Goal: Download file/media

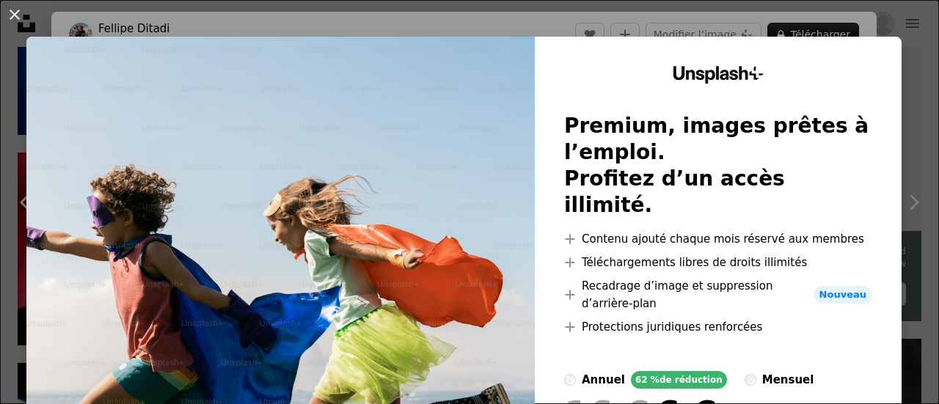
click at [887, 26] on div "An X shape Unsplash+ Premium, images prêtes à l’emploi. Profitez d’un accès ill…" at bounding box center [469, 202] width 939 height 404
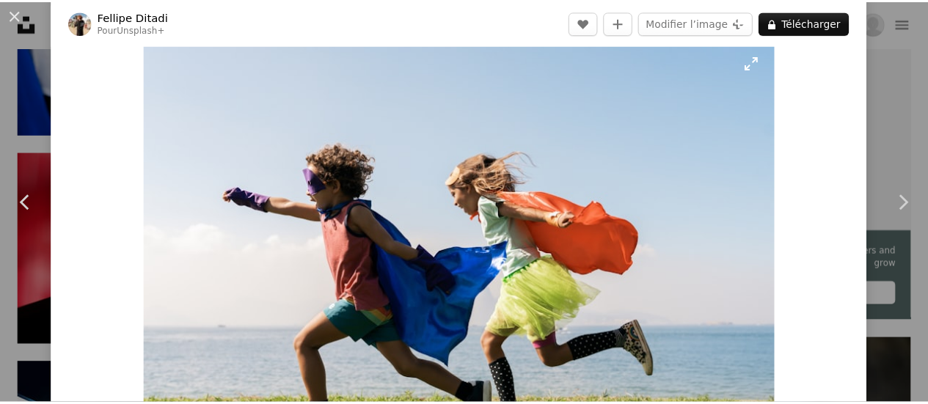
scroll to position [26, 0]
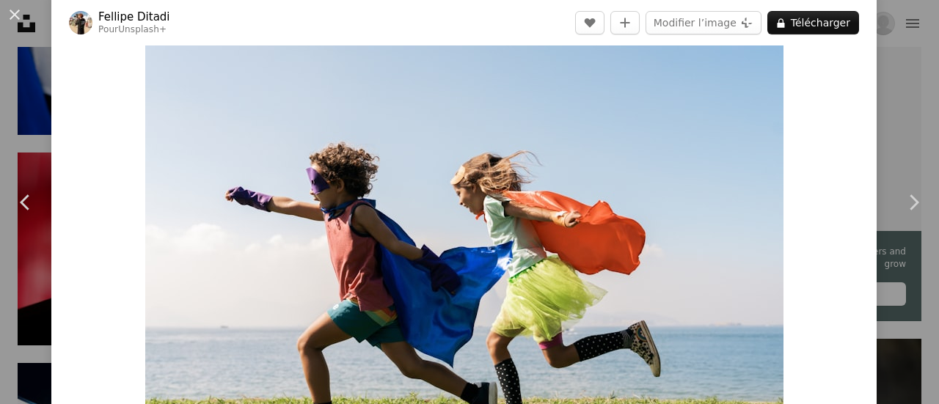
drag, startPoint x: 613, startPoint y: 230, endPoint x: 839, endPoint y: 275, distance: 230.6
click at [839, 275] on div "Zoom in" at bounding box center [464, 251] width 826 height 440
click at [877, 125] on div "An X shape Chevron left Chevron right [PERSON_NAME] Pour Unsplash+ A heart A pl…" at bounding box center [469, 202] width 939 height 404
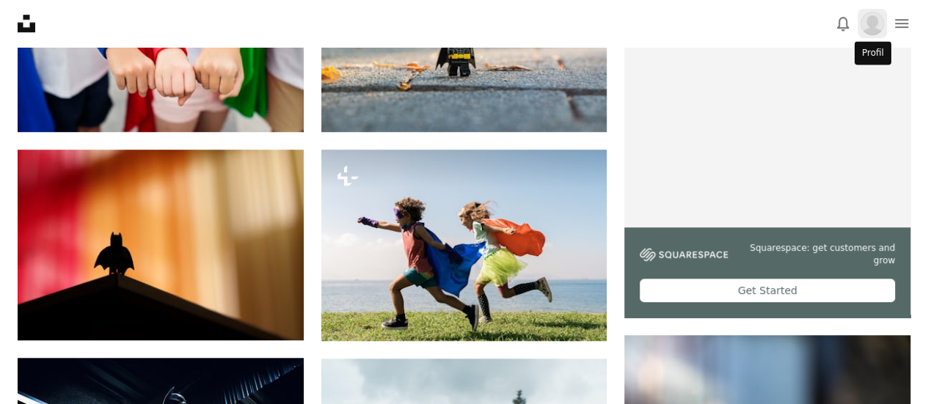
click at [864, 32] on img "Profil" at bounding box center [872, 23] width 23 height 23
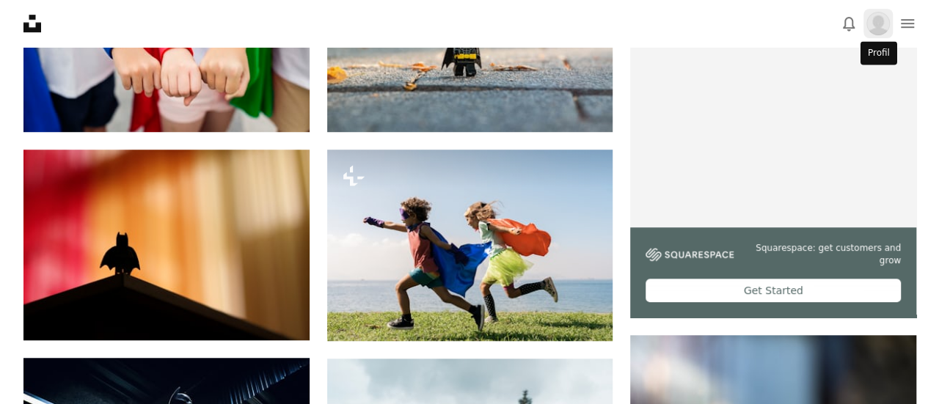
scroll to position [463, 0]
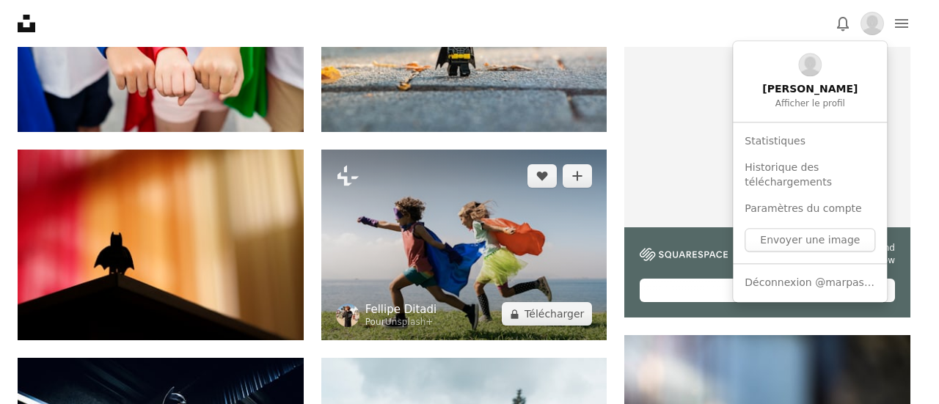
click at [407, 303] on body "Unsplash logo Accueil Unsplash A photo Pen Tool A stack of folders Download Bel…" at bounding box center [464, 202] width 928 height 404
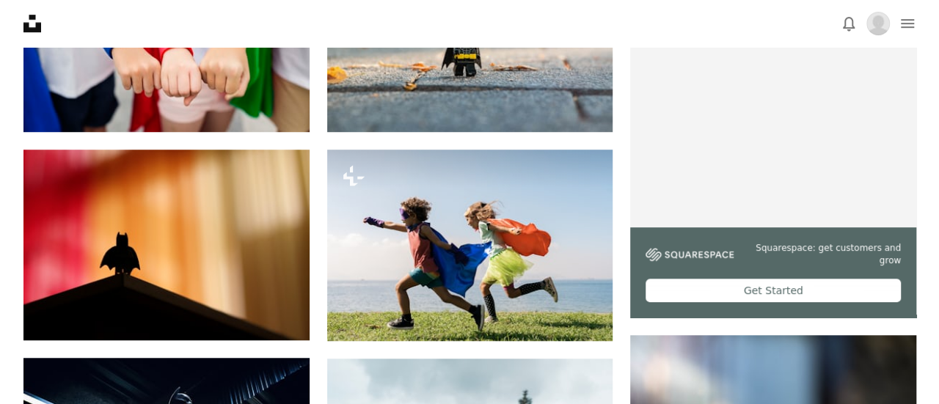
scroll to position [426, 0]
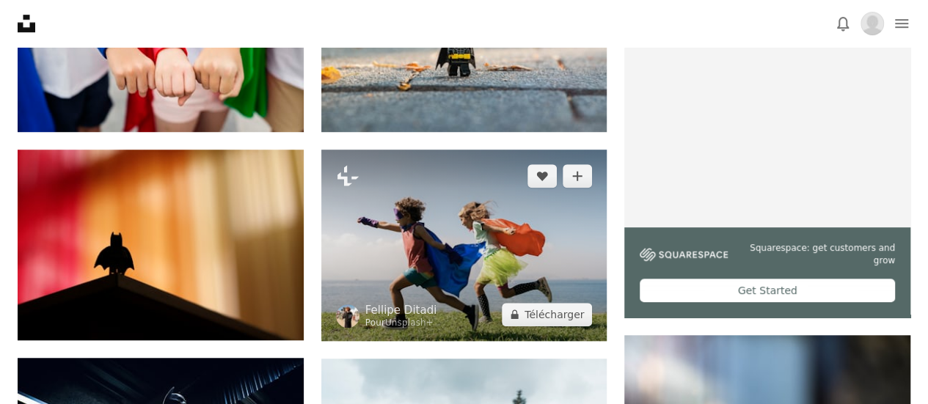
click at [441, 275] on img at bounding box center [464, 245] width 286 height 191
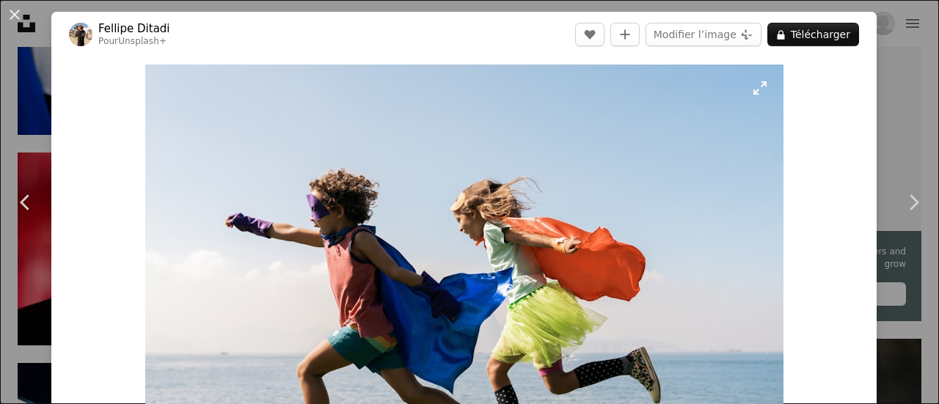
click at [756, 84] on img "Zoom sur cette image" at bounding box center [464, 278] width 639 height 426
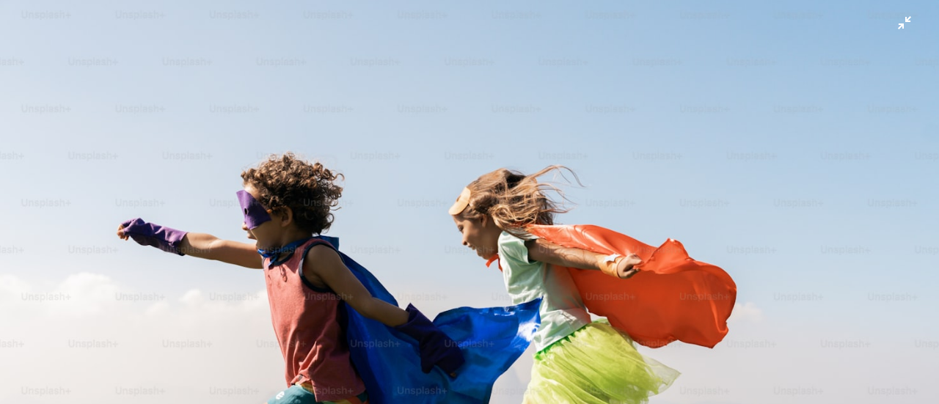
scroll to position [103, 0]
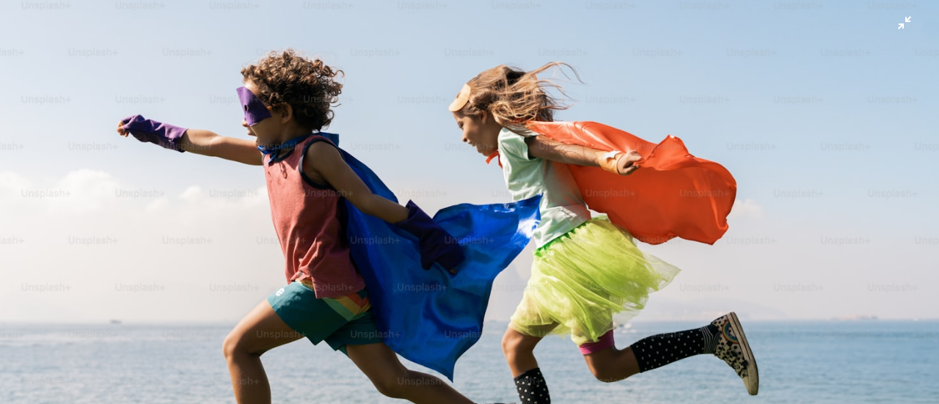
click at [894, 19] on img "Zoom arrière sur cette image" at bounding box center [469, 210] width 941 height 628
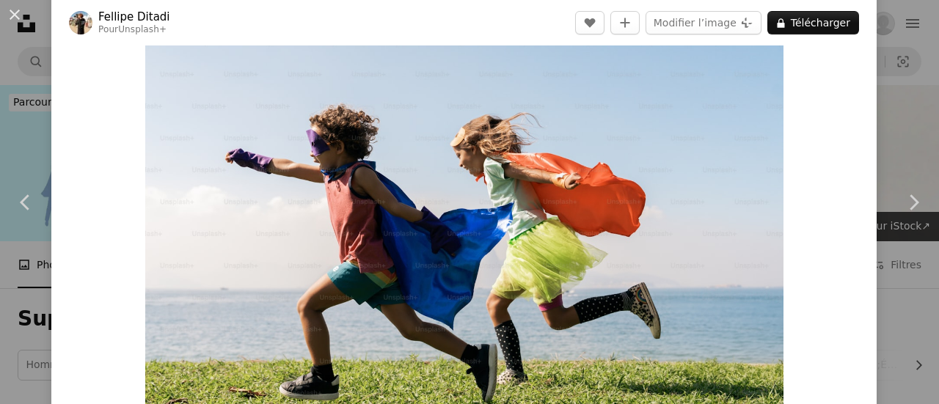
click at [901, 107] on div "An X shape Chevron left Chevron right [PERSON_NAME] Pour Unsplash+ A heart A pl…" at bounding box center [469, 202] width 939 height 404
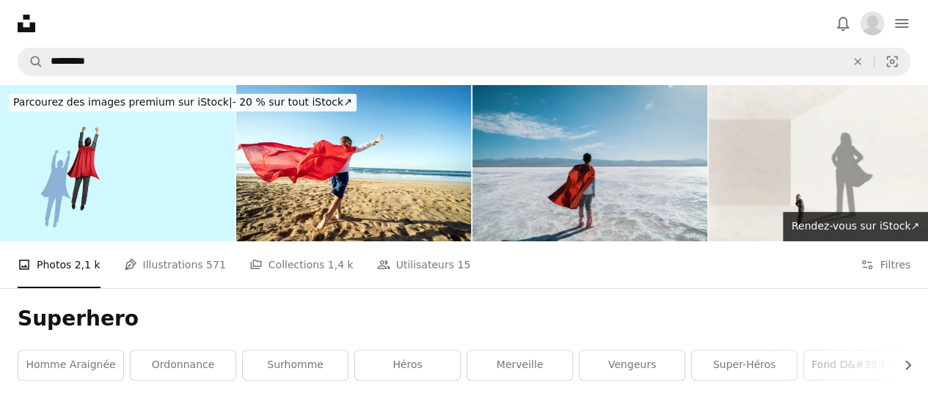
scroll to position [2674, 0]
